Goal: Navigation & Orientation: Find specific page/section

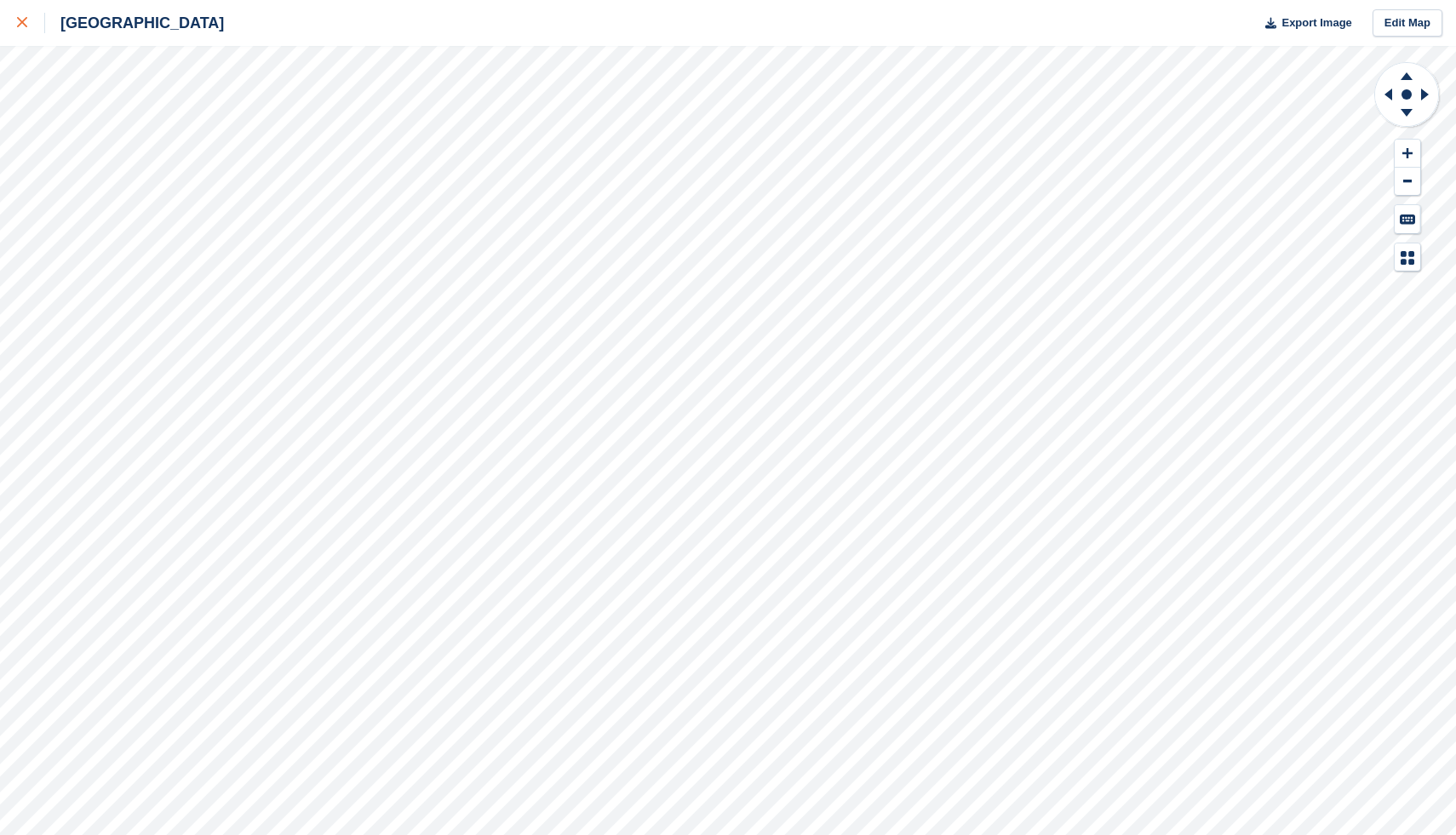
click at [19, 23] on icon at bounding box center [22, 22] width 10 height 10
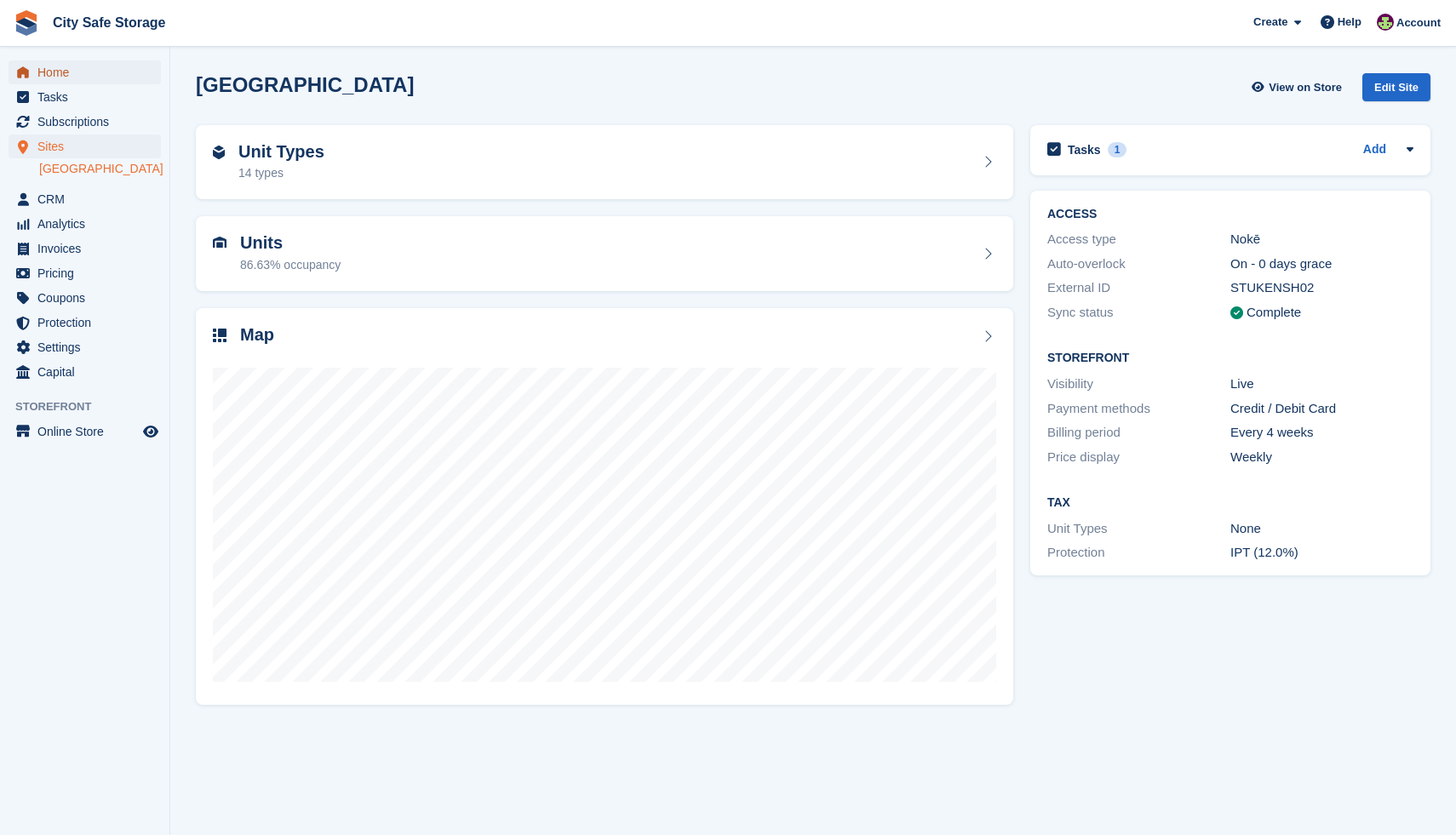
click at [48, 75] on span "Home" at bounding box center [88, 72] width 102 height 23
